Goal: Transaction & Acquisition: Book appointment/travel/reservation

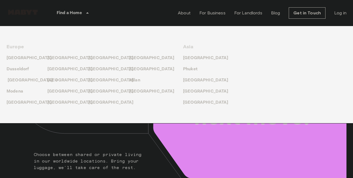
click at [16, 81] on p "[GEOGRAPHIC_DATA]" at bounding box center [30, 80] width 45 height 7
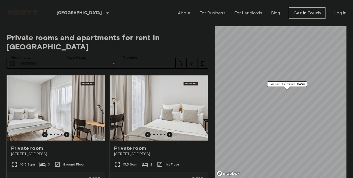
scroll to position [31, 0]
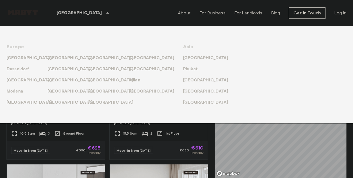
click at [104, 15] on icon at bounding box center [107, 13] width 7 height 7
click at [138, 70] on p "[GEOGRAPHIC_DATA]" at bounding box center [152, 69] width 45 height 7
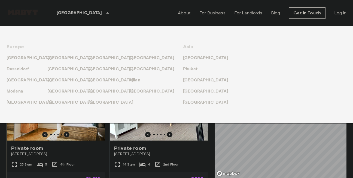
click at [93, 145] on div "Private room" at bounding box center [55, 148] width 89 height 7
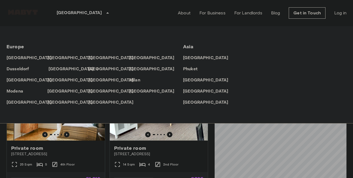
click at [55, 68] on p "[GEOGRAPHIC_DATA]" at bounding box center [70, 69] width 45 height 7
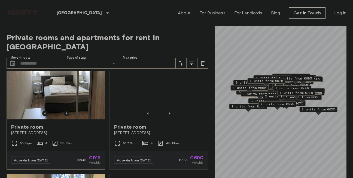
scroll to position [31, 0]
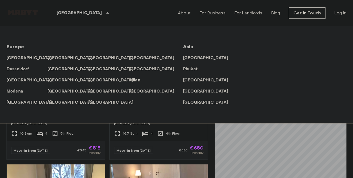
click at [104, 14] on icon at bounding box center [107, 13] width 7 height 7
click at [106, 13] on icon at bounding box center [107, 12] width 3 height 1
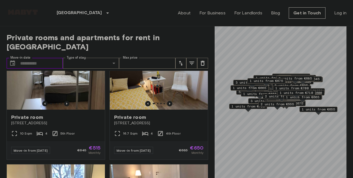
click at [21, 58] on input "Move-in date" at bounding box center [41, 63] width 43 height 11
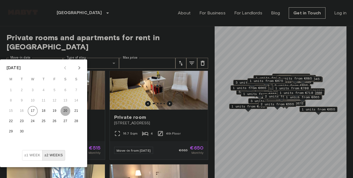
drag, startPoint x: 66, startPoint y: 110, endPoint x: 69, endPoint y: 113, distance: 4.0
click at [69, 113] on button "20" at bounding box center [65, 111] width 10 height 10
type input "**********"
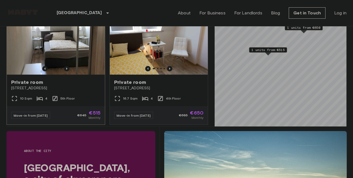
scroll to position [62, 0]
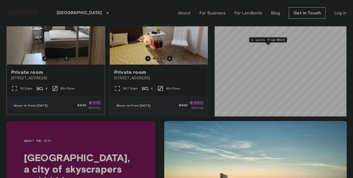
click at [32, 69] on span "Private room" at bounding box center [27, 72] width 32 height 7
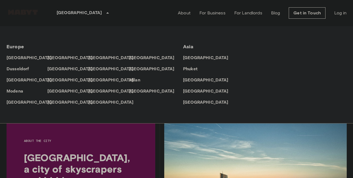
click at [104, 14] on icon at bounding box center [107, 13] width 7 height 7
click at [15, 81] on p "[GEOGRAPHIC_DATA]" at bounding box center [30, 80] width 45 height 7
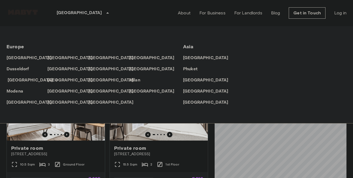
click at [15, 81] on p "[GEOGRAPHIC_DATA]" at bounding box center [30, 80] width 45 height 7
click at [16, 81] on p "[GEOGRAPHIC_DATA]" at bounding box center [30, 80] width 45 height 7
click at [20, 81] on p "[GEOGRAPHIC_DATA]" at bounding box center [30, 80] width 45 height 7
click at [104, 13] on icon at bounding box center [107, 13] width 7 height 7
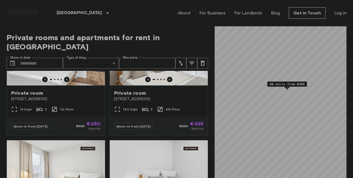
scroll to position [186, 0]
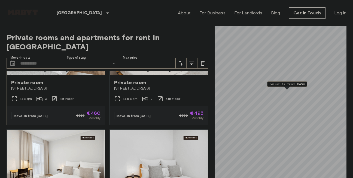
click at [32, 79] on span "Private room" at bounding box center [27, 82] width 32 height 7
click at [50, 58] on input "Move-in date" at bounding box center [41, 63] width 43 height 11
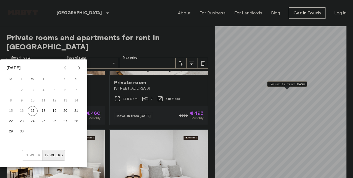
click at [80, 68] on icon "Next month" at bounding box center [79, 67] width 2 height 3
click at [64, 110] on button "15" at bounding box center [65, 111] width 10 height 10
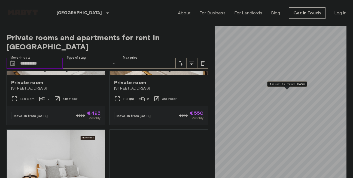
type input "**********"
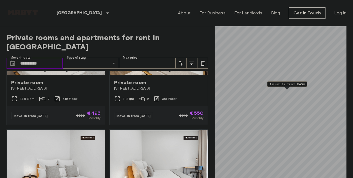
scroll to position [66, 0]
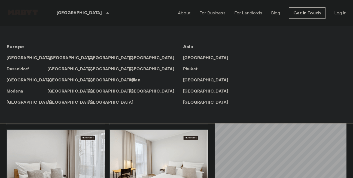
click at [52, 57] on p "[GEOGRAPHIC_DATA]" at bounding box center [70, 58] width 45 height 7
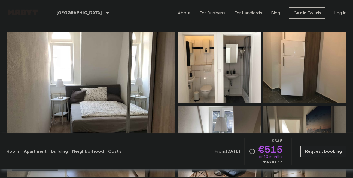
scroll to position [31, 0]
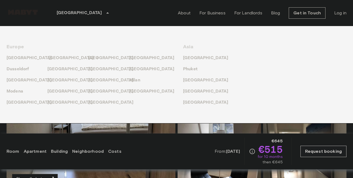
click at [53, 57] on p "[GEOGRAPHIC_DATA]" at bounding box center [70, 58] width 45 height 7
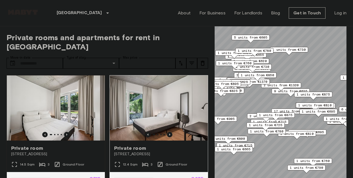
scroll to position [93, 0]
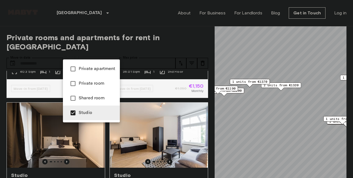
type input "******"
click at [107, 151] on div at bounding box center [176, 89] width 353 height 178
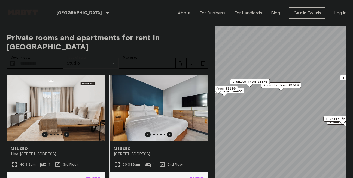
scroll to position [31, 0]
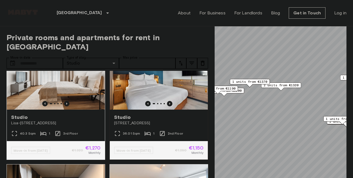
click at [123, 114] on span "Studio" at bounding box center [122, 117] width 17 height 7
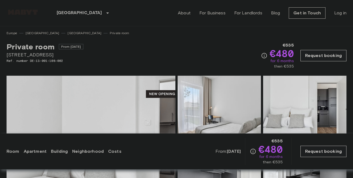
drag, startPoint x: 7, startPoint y: 55, endPoint x: 51, endPoint y: 55, distance: 43.5
click at [51, 55] on span "Berliner Straße 22" at bounding box center [45, 54] width 77 height 7
copy span "Berliner Straße 22"
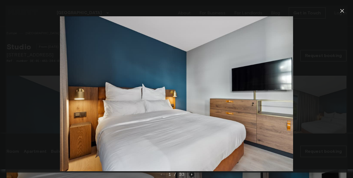
scroll to position [124, 0]
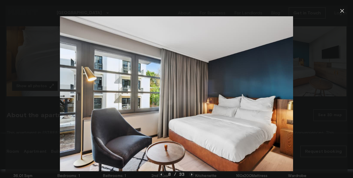
click at [340, 13] on icon "button" at bounding box center [342, 11] width 4 height 4
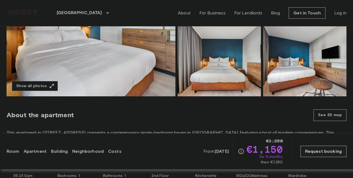
scroll to position [93, 0]
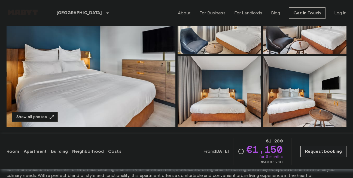
click at [137, 86] on img at bounding box center [91, 55] width 169 height 145
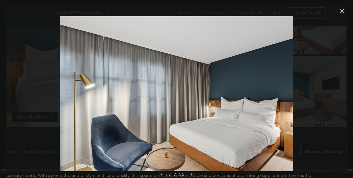
click at [344, 12] on icon "button" at bounding box center [341, 11] width 7 height 7
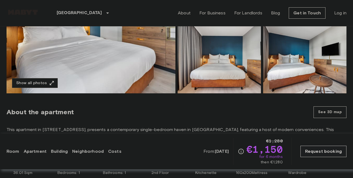
scroll to position [124, 0]
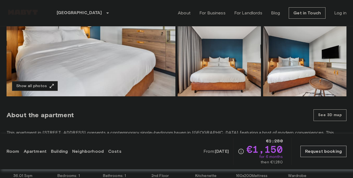
click at [97, 48] on img at bounding box center [91, 24] width 169 height 145
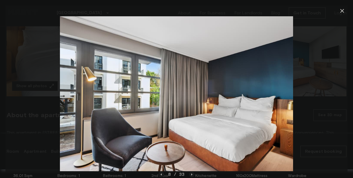
click at [343, 11] on icon "button" at bounding box center [341, 11] width 7 height 7
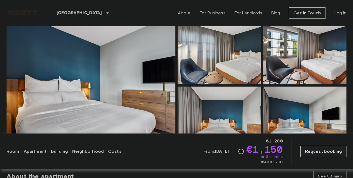
scroll to position [93, 0]
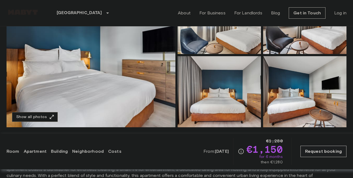
click at [43, 119] on button "Show all photos" at bounding box center [35, 117] width 46 height 10
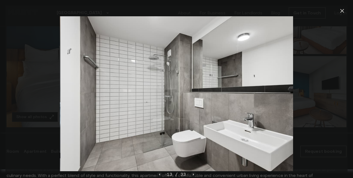
click at [344, 11] on icon "button" at bounding box center [341, 11] width 7 height 7
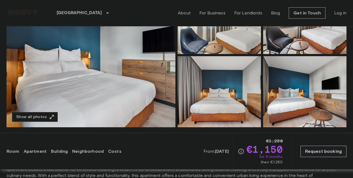
click at [107, 75] on img at bounding box center [91, 55] width 169 height 145
